Goal: Information Seeking & Learning: Learn about a topic

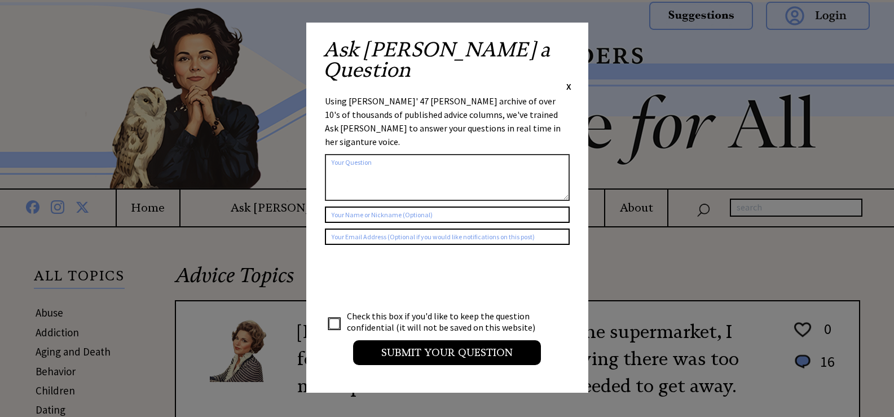
click at [567, 81] on span "X" at bounding box center [568, 86] width 5 height 11
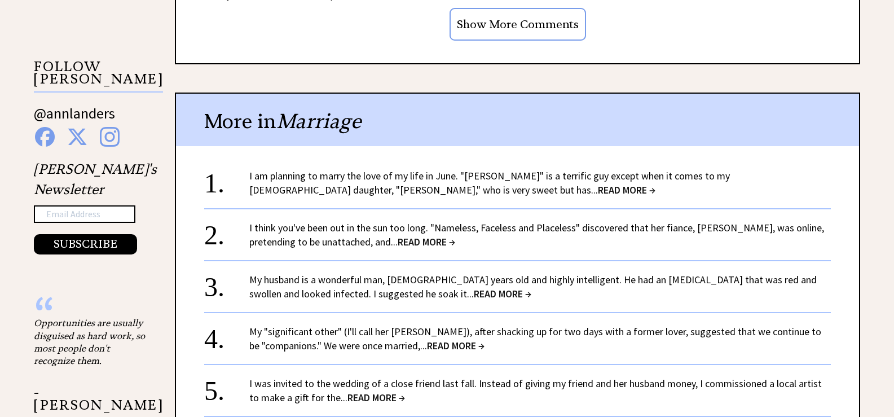
scroll to position [1128, 0]
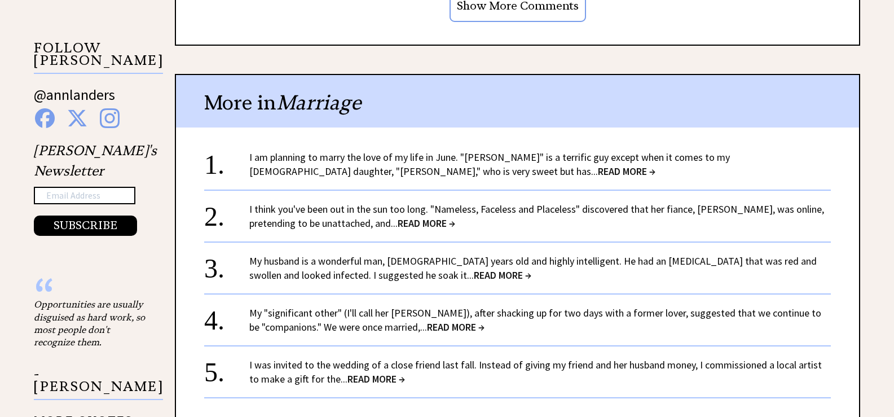
click at [598, 170] on span "READ MORE →" at bounding box center [627, 171] width 58 height 13
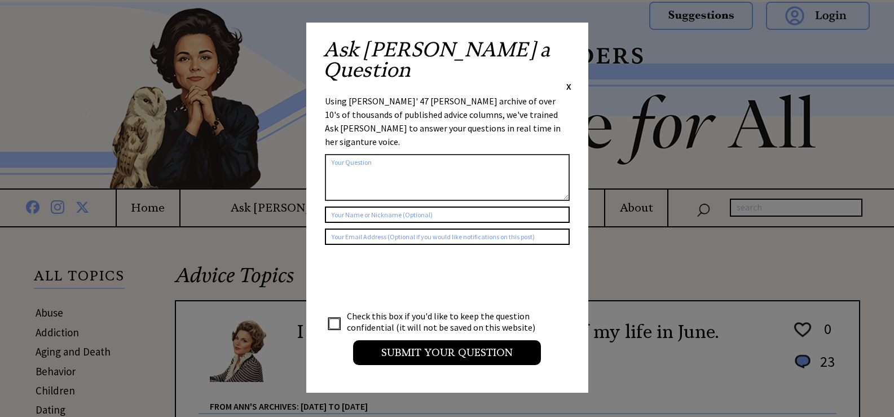
click at [568, 81] on span "X" at bounding box center [568, 86] width 5 height 11
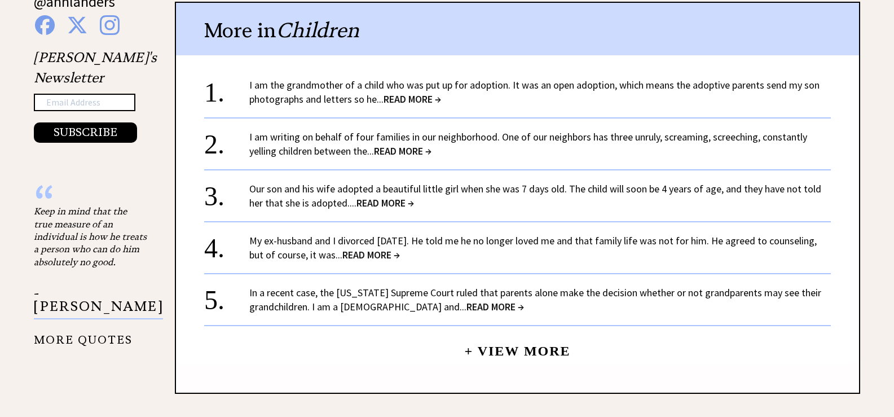
scroll to position [1241, 0]
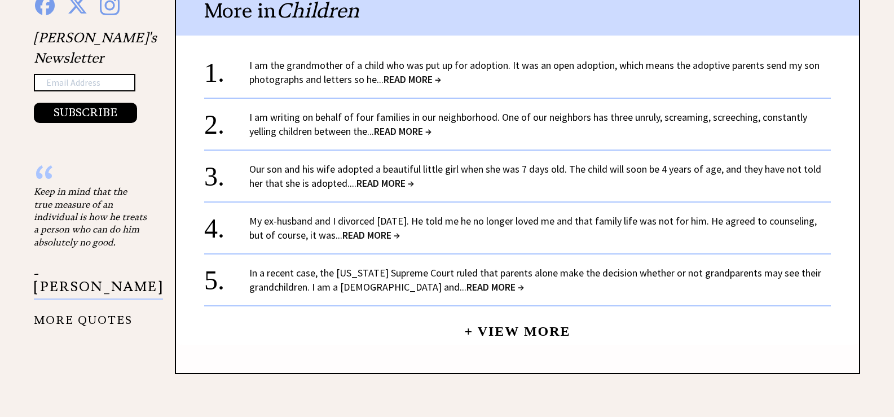
click at [508, 314] on link "+ View More" at bounding box center [517, 326] width 106 height 24
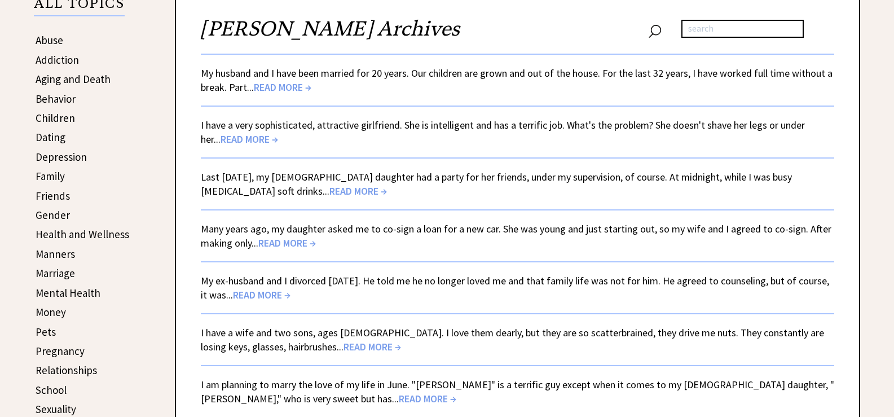
scroll to position [282, 0]
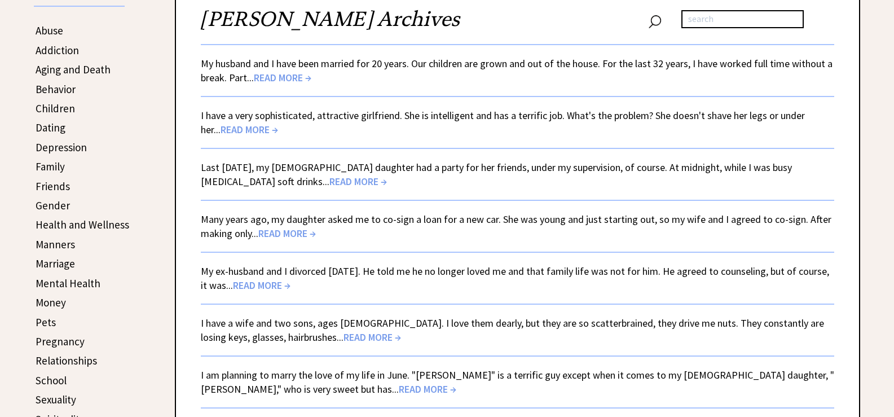
click at [236, 125] on span "READ MORE →" at bounding box center [250, 129] width 58 height 13
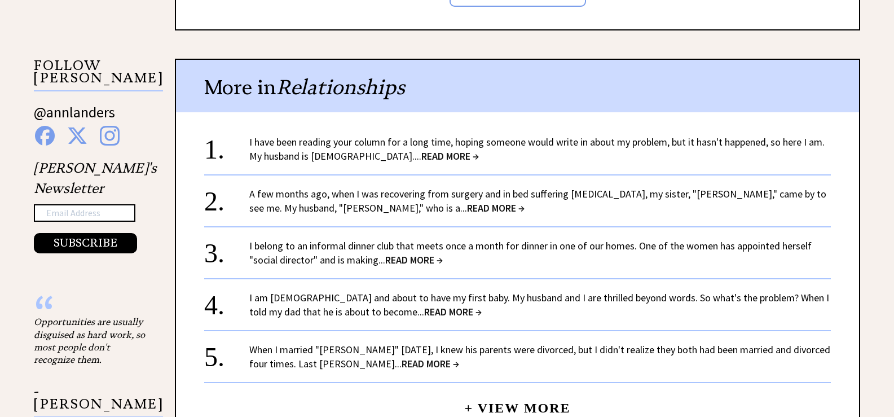
scroll to position [1128, 0]
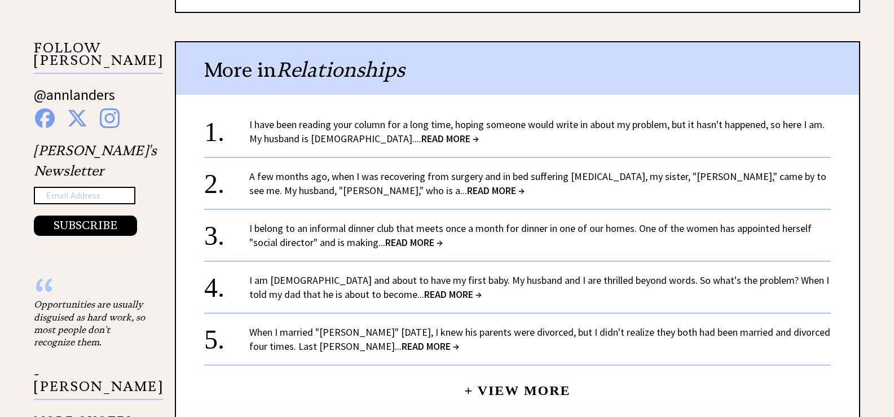
click at [421, 132] on span "READ MORE →" at bounding box center [450, 138] width 58 height 13
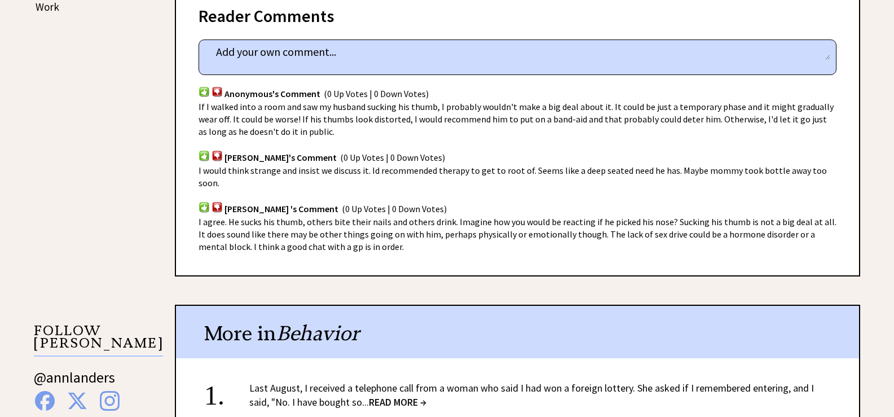
scroll to position [733, 0]
